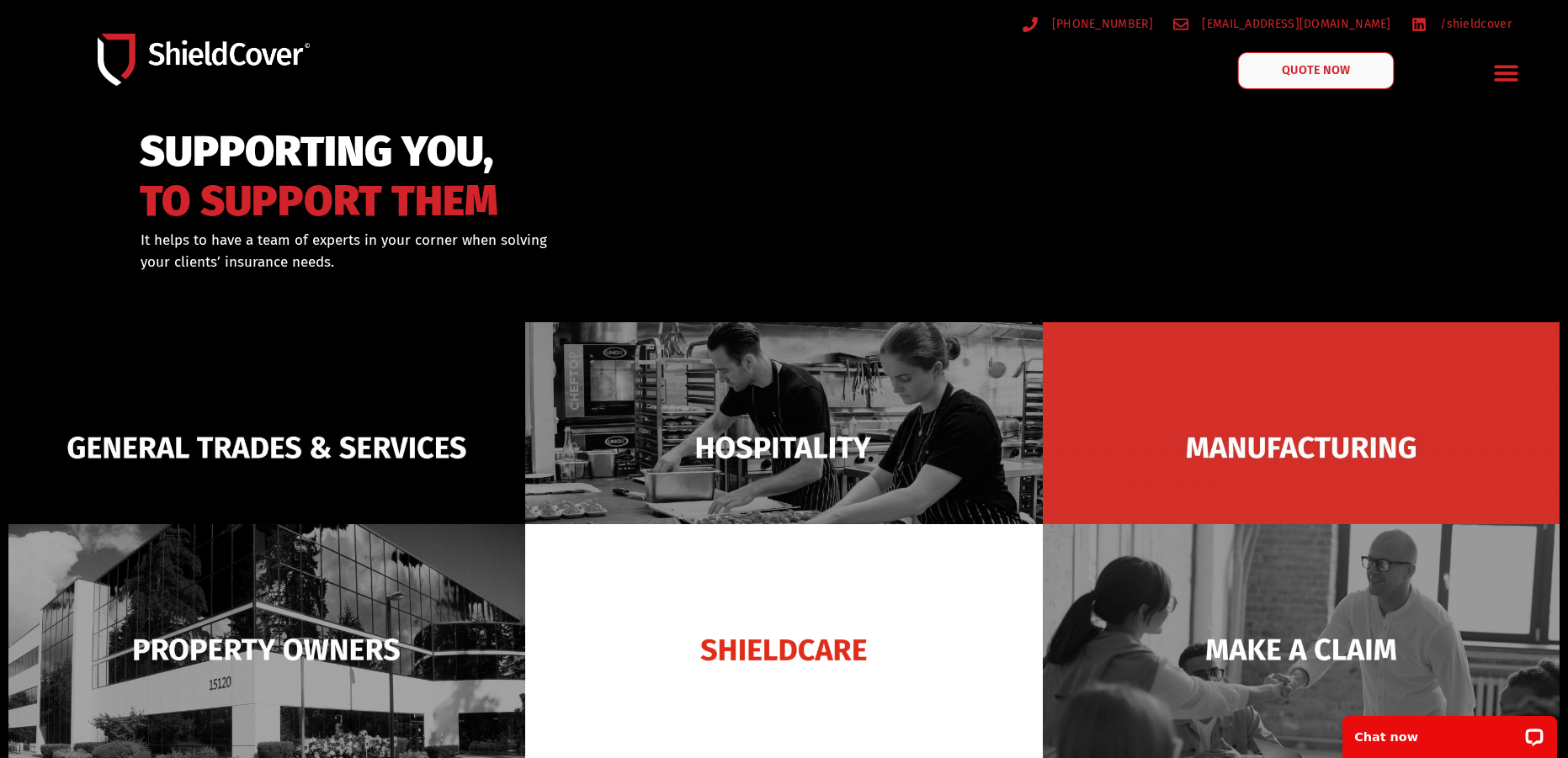
click at [1279, 72] on link "QUOTE NOW" at bounding box center [1316, 71] width 157 height 37
click at [1344, 74] on span "QUOTE NOW" at bounding box center [1315, 70] width 67 height 11
